Goal: Transaction & Acquisition: Subscribe to service/newsletter

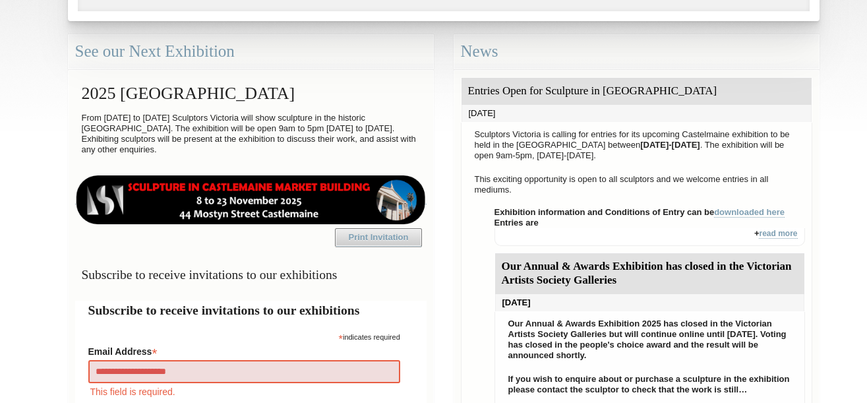
type input "**********"
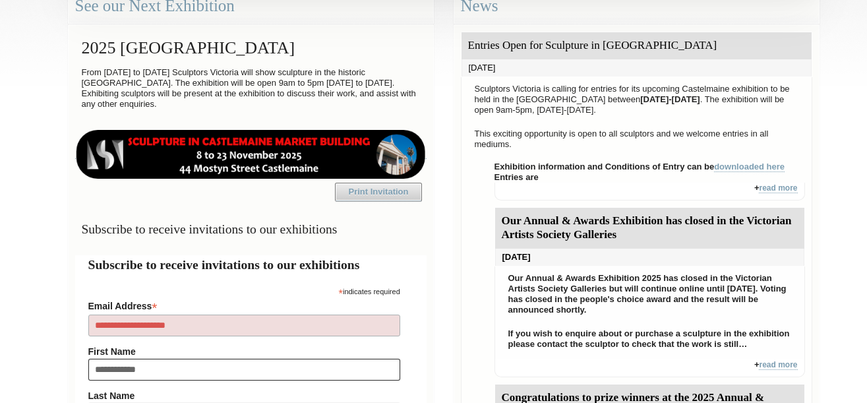
type input "**********"
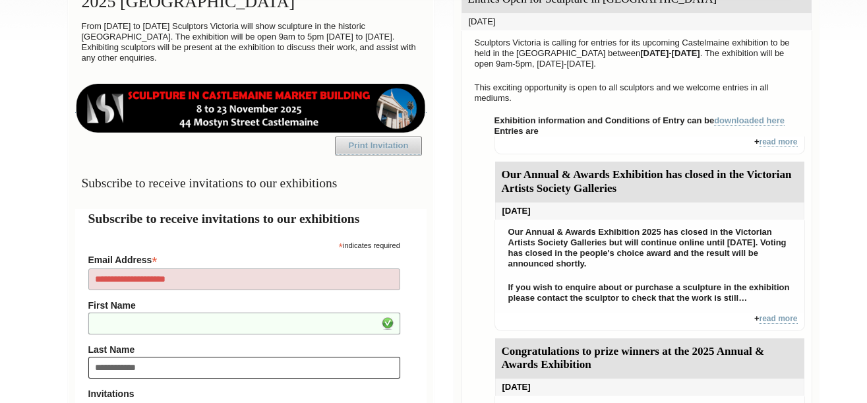
type input "**********"
